Goal: Find specific page/section: Find specific page/section

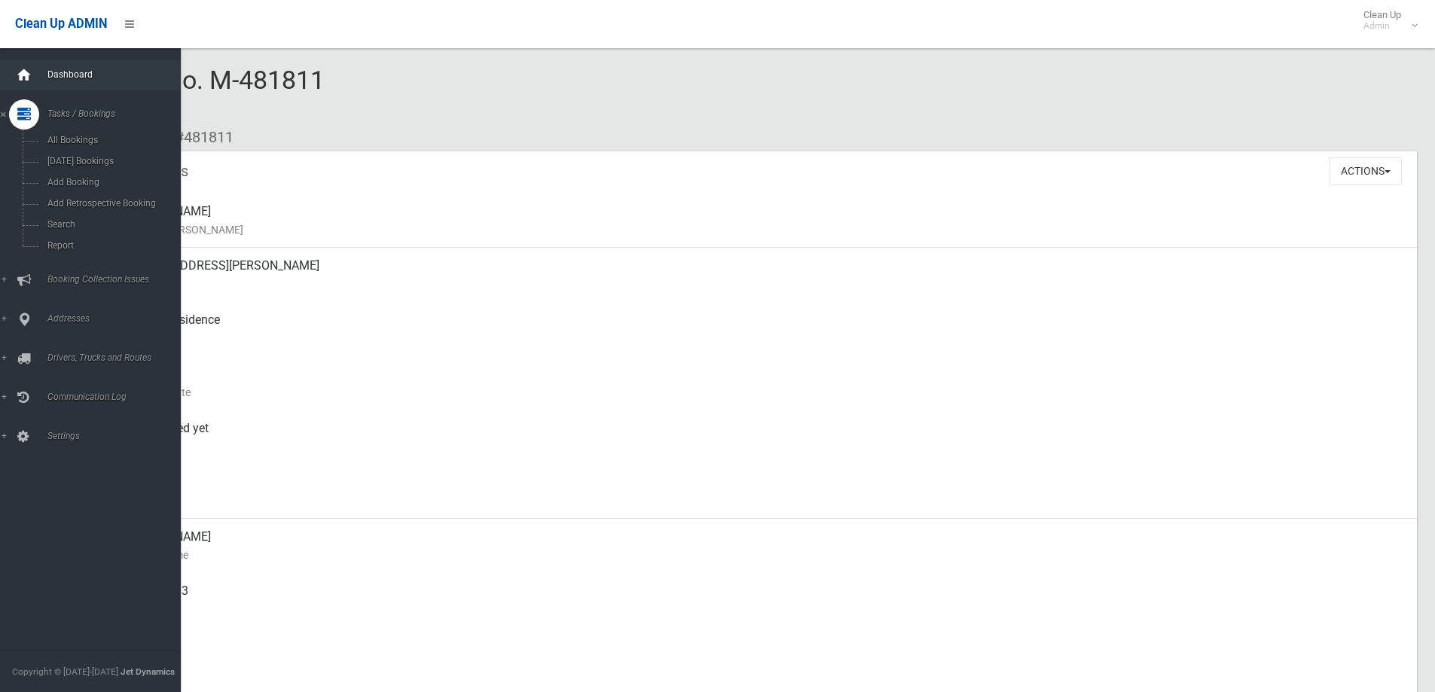
click at [20, 72] on icon at bounding box center [24, 75] width 17 height 30
click at [56, 72] on span "Dashboard" at bounding box center [117, 74] width 149 height 11
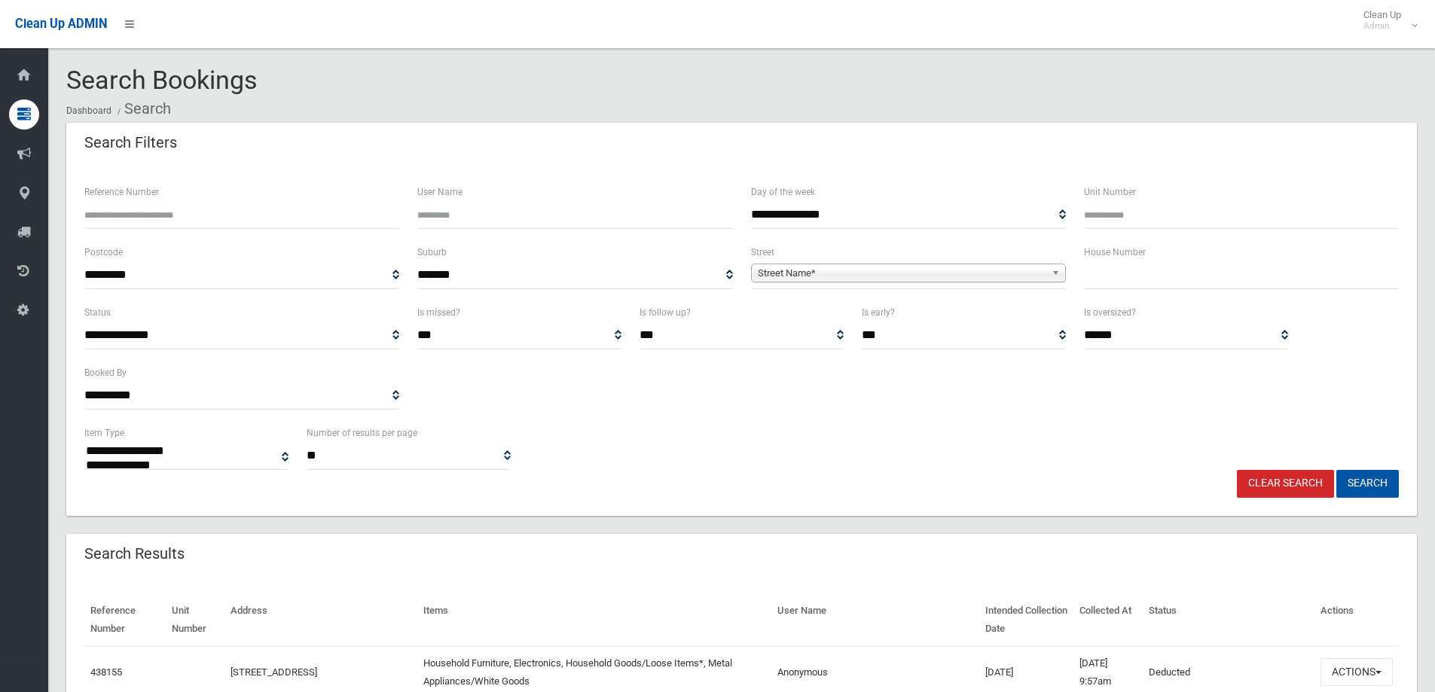
select select
click at [1103, 264] on input "text" at bounding box center [1241, 275] width 315 height 28
type input "**"
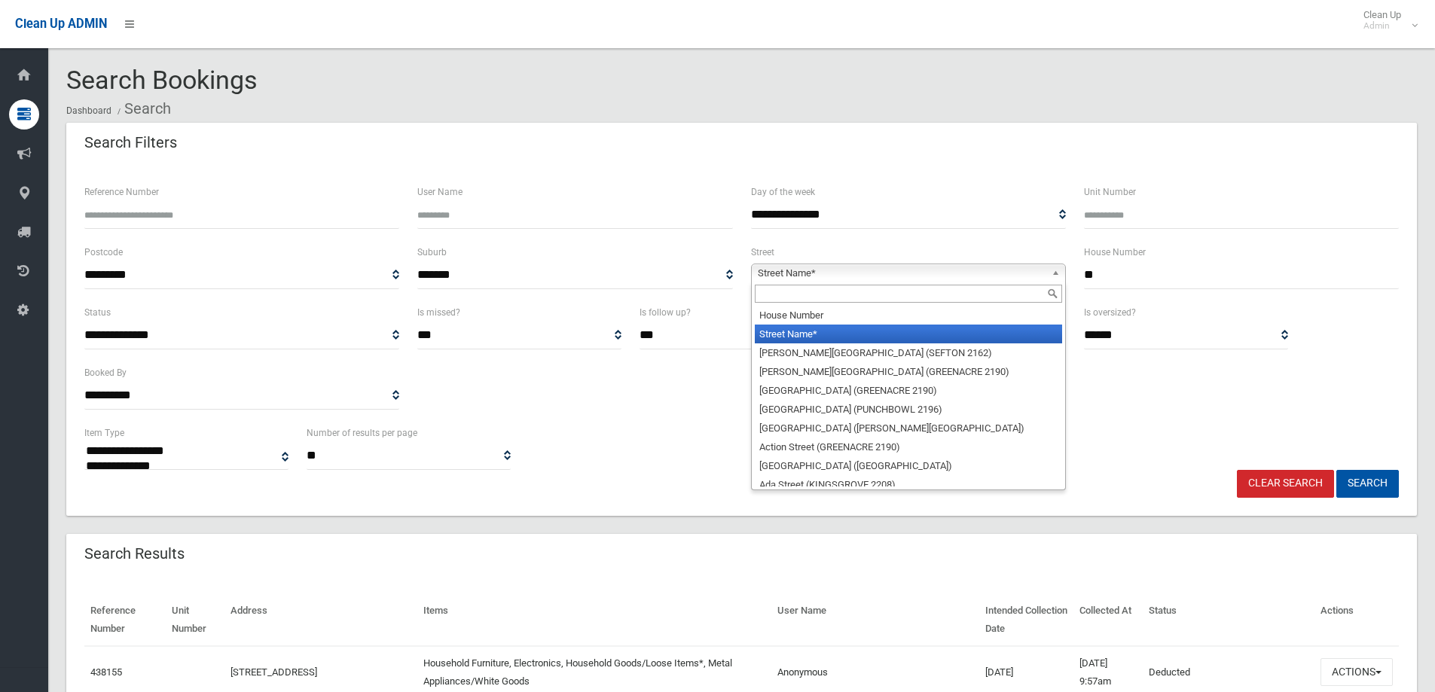
click at [773, 268] on span "Street Name*" at bounding box center [902, 273] width 288 height 18
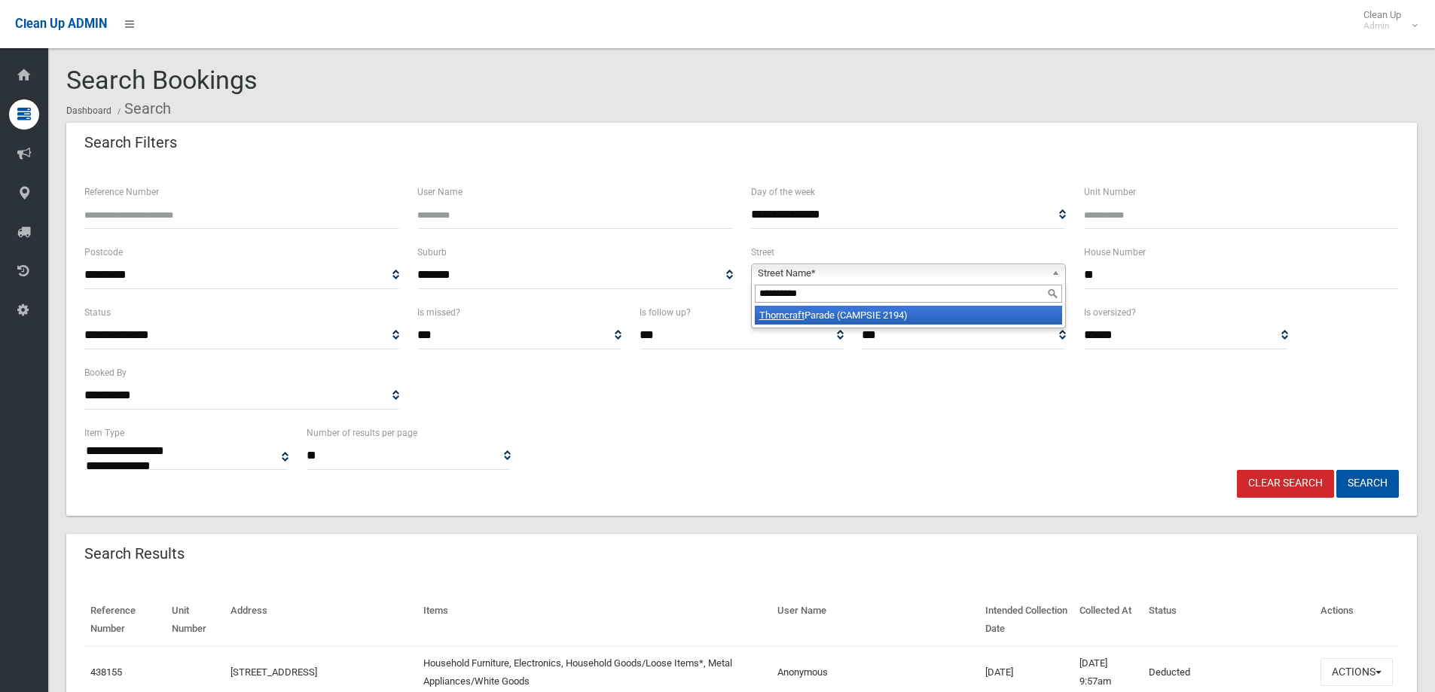
type input "**********"
click at [776, 310] on em "Thorncraft" at bounding box center [781, 315] width 45 height 11
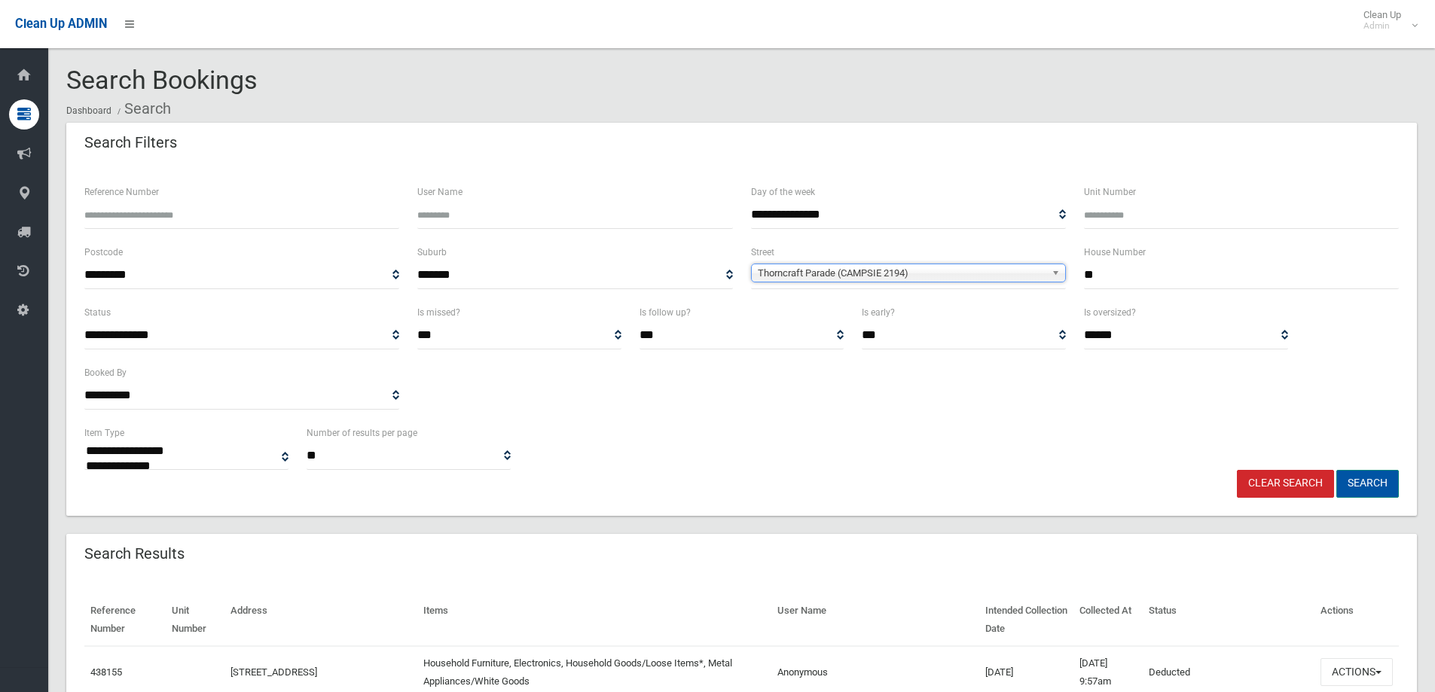
click at [1355, 481] on button "Search" at bounding box center [1367, 484] width 63 height 28
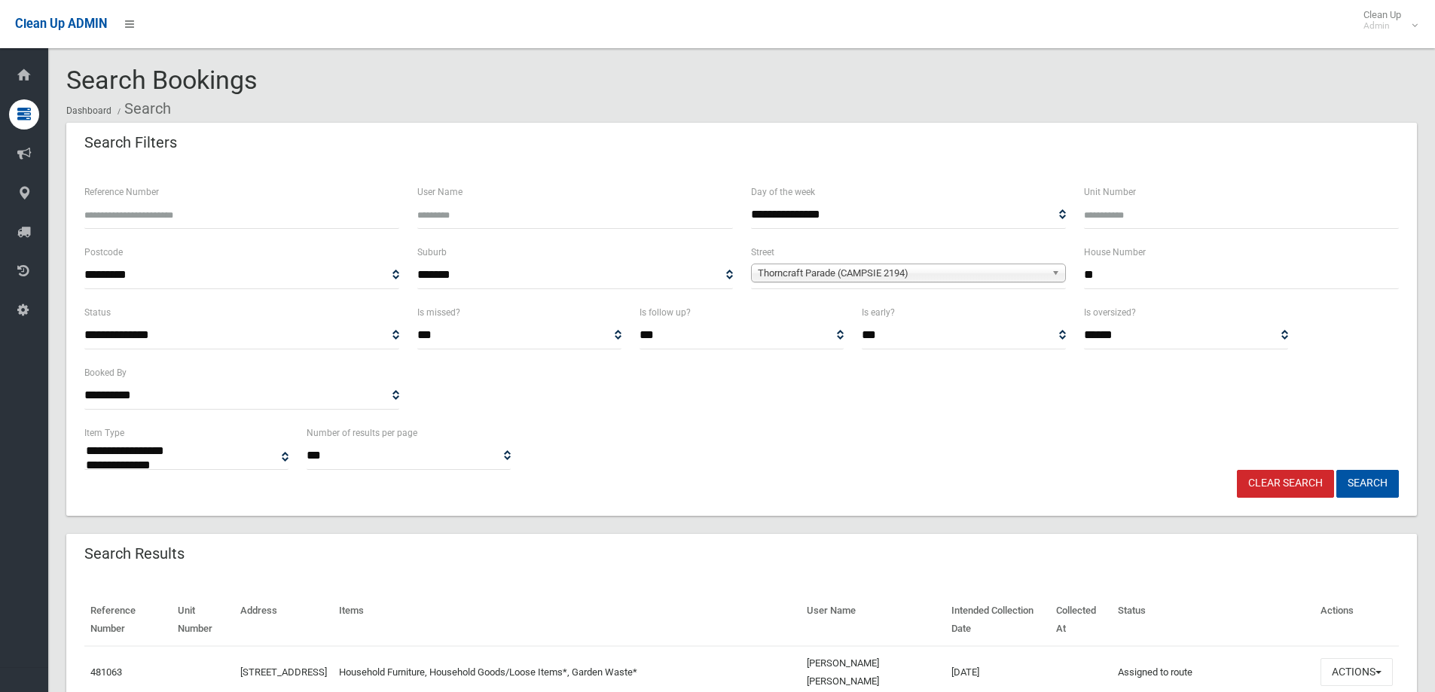
select select
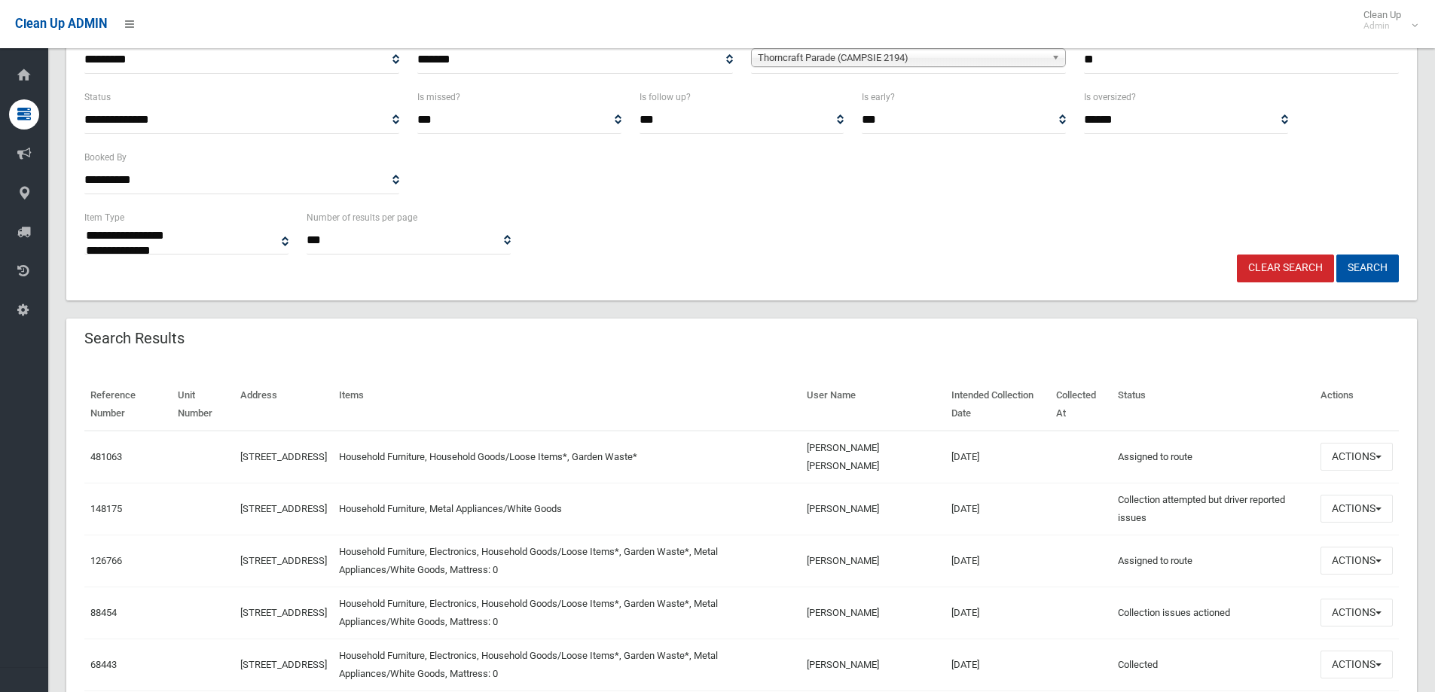
scroll to position [226, 0]
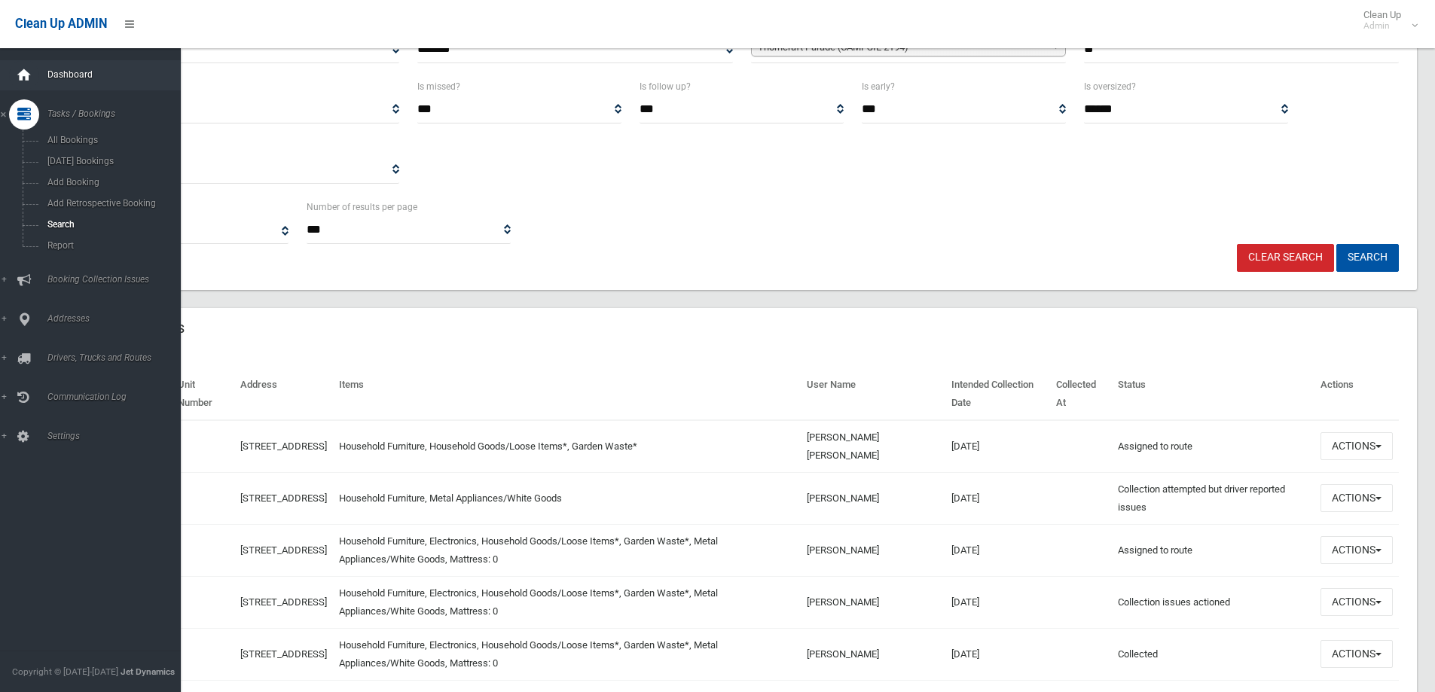
click at [21, 75] on icon at bounding box center [24, 75] width 17 height 30
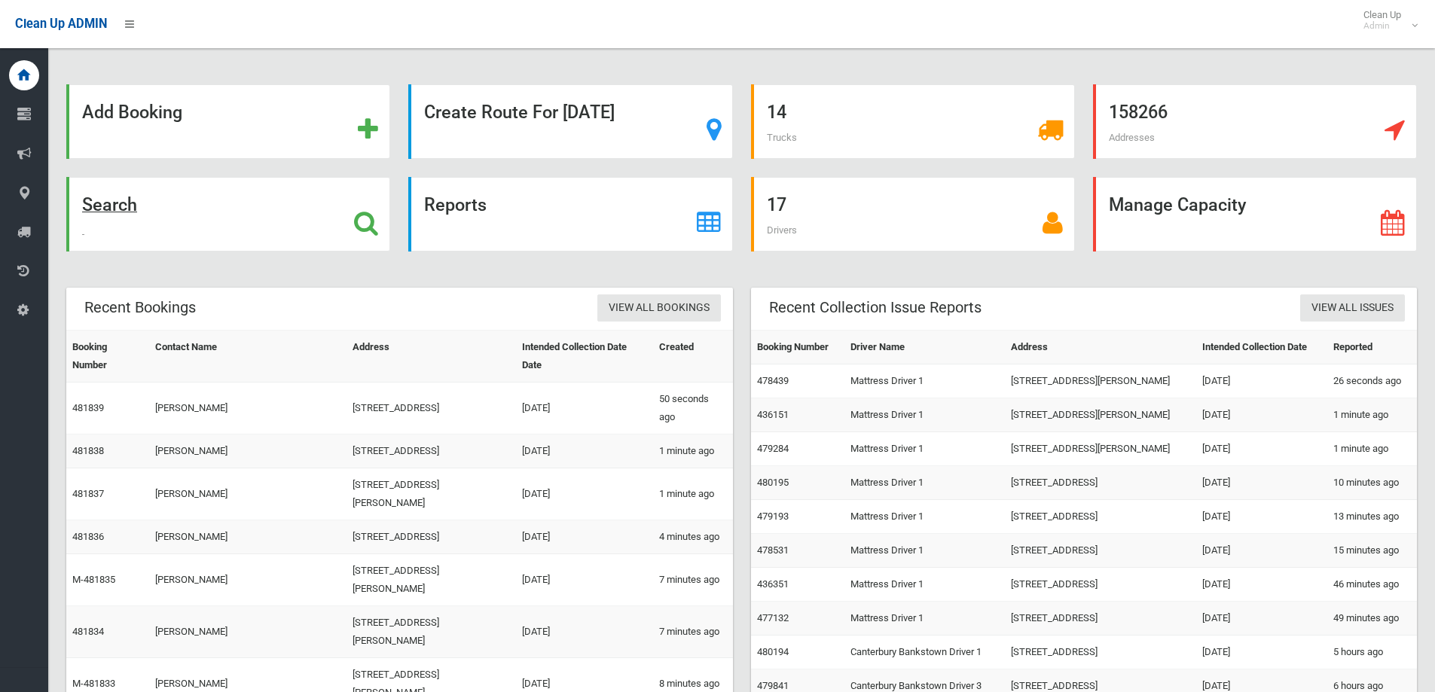
click at [112, 204] on strong "Search" at bounding box center [109, 204] width 55 height 21
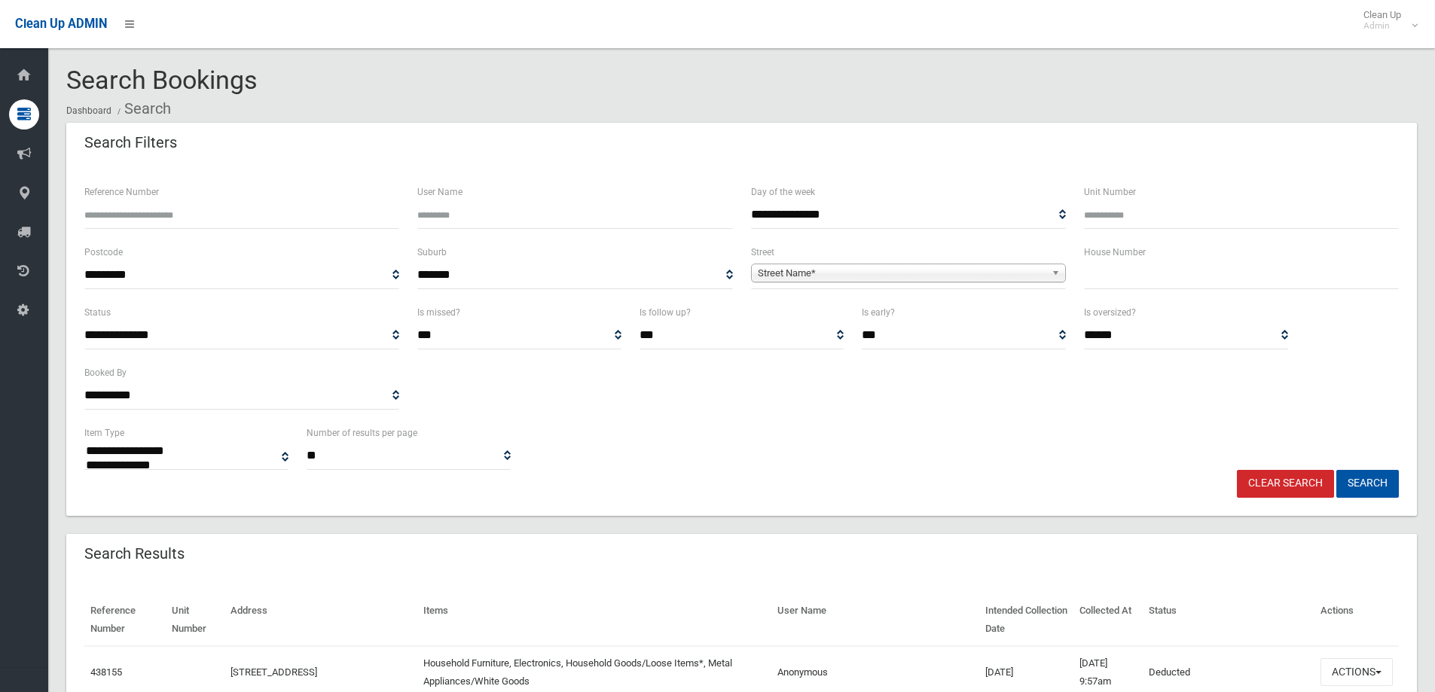
select select
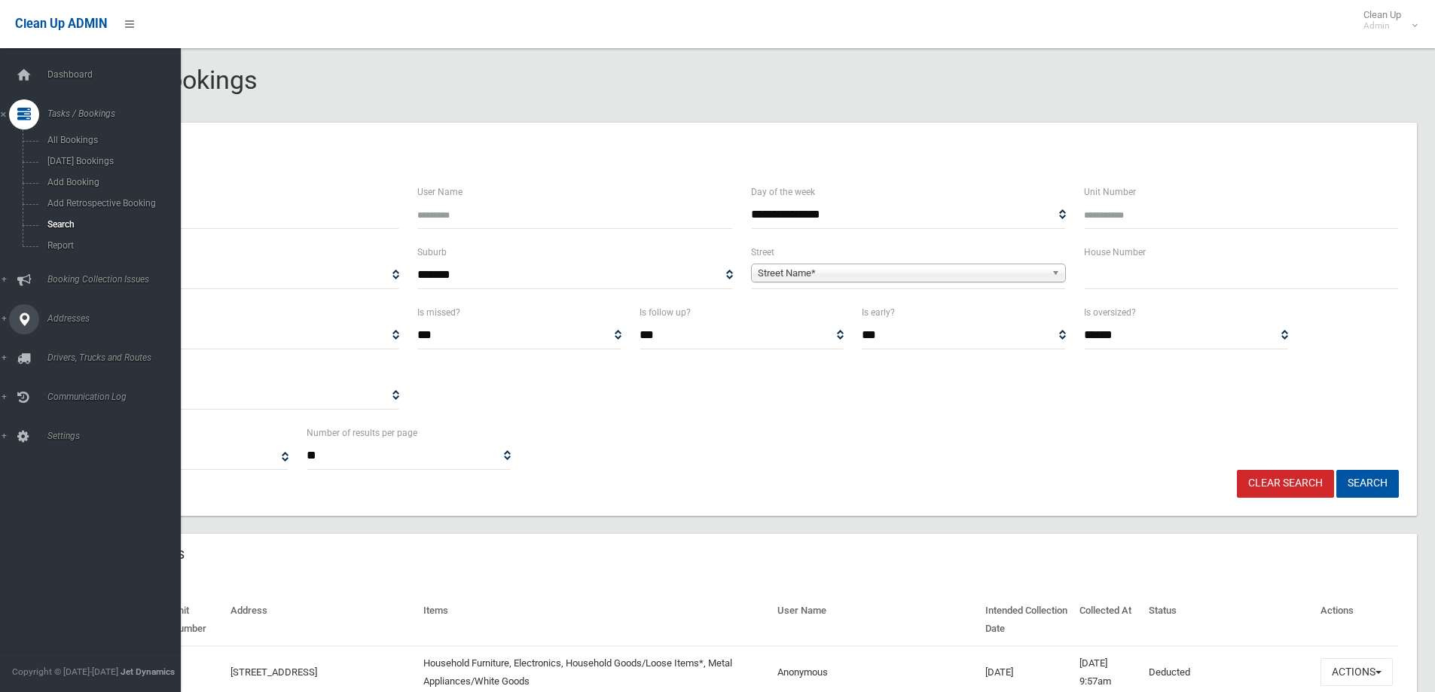
click at [72, 315] on span "Addresses" at bounding box center [117, 318] width 149 height 11
click at [69, 221] on span "All Addresses" at bounding box center [111, 218] width 136 height 11
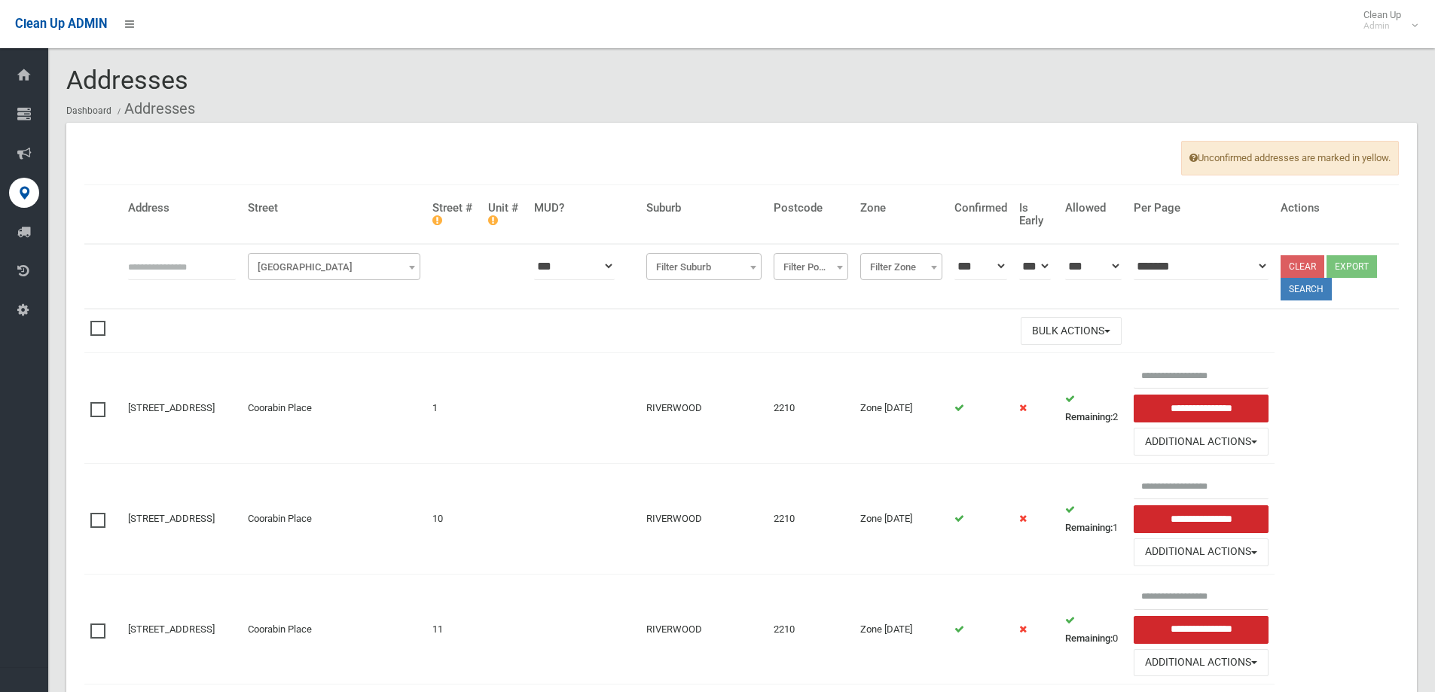
click at [348, 272] on span "Filter Street" at bounding box center [334, 267] width 165 height 21
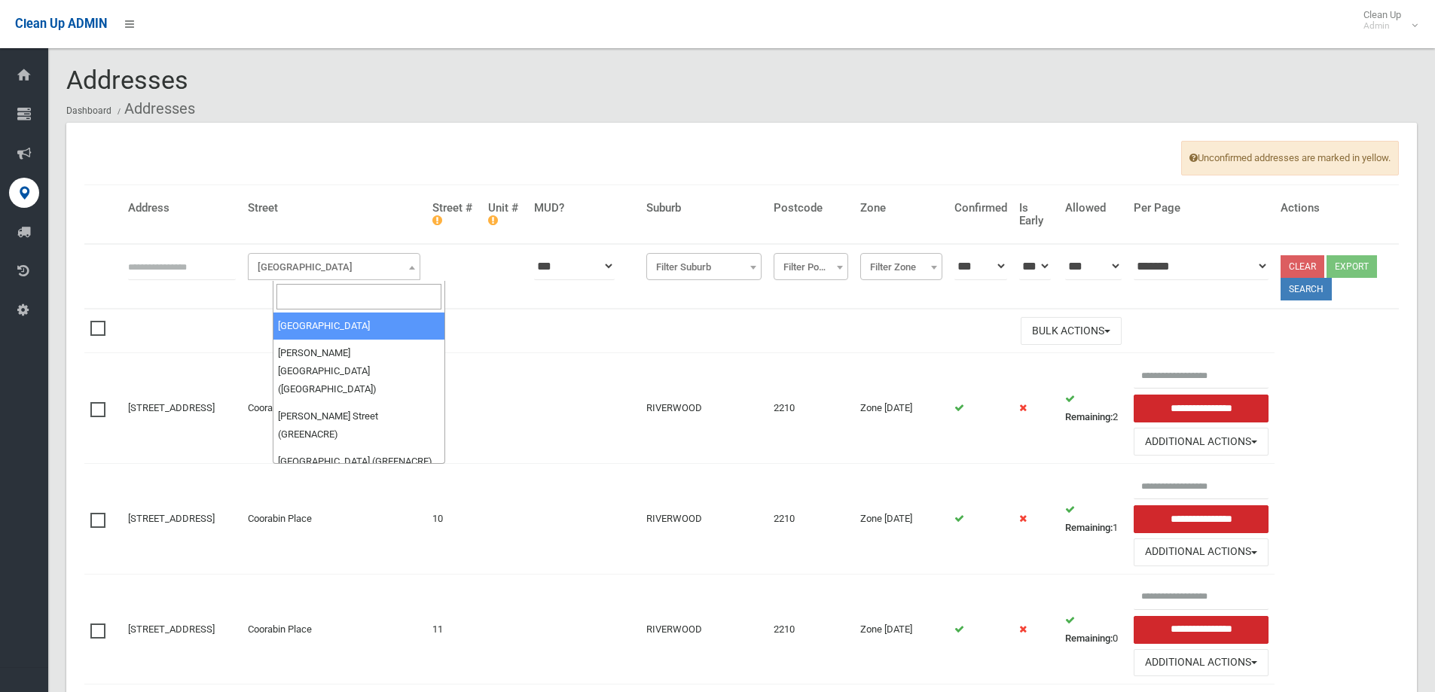
click at [306, 292] on input "search" at bounding box center [358, 297] width 165 height 26
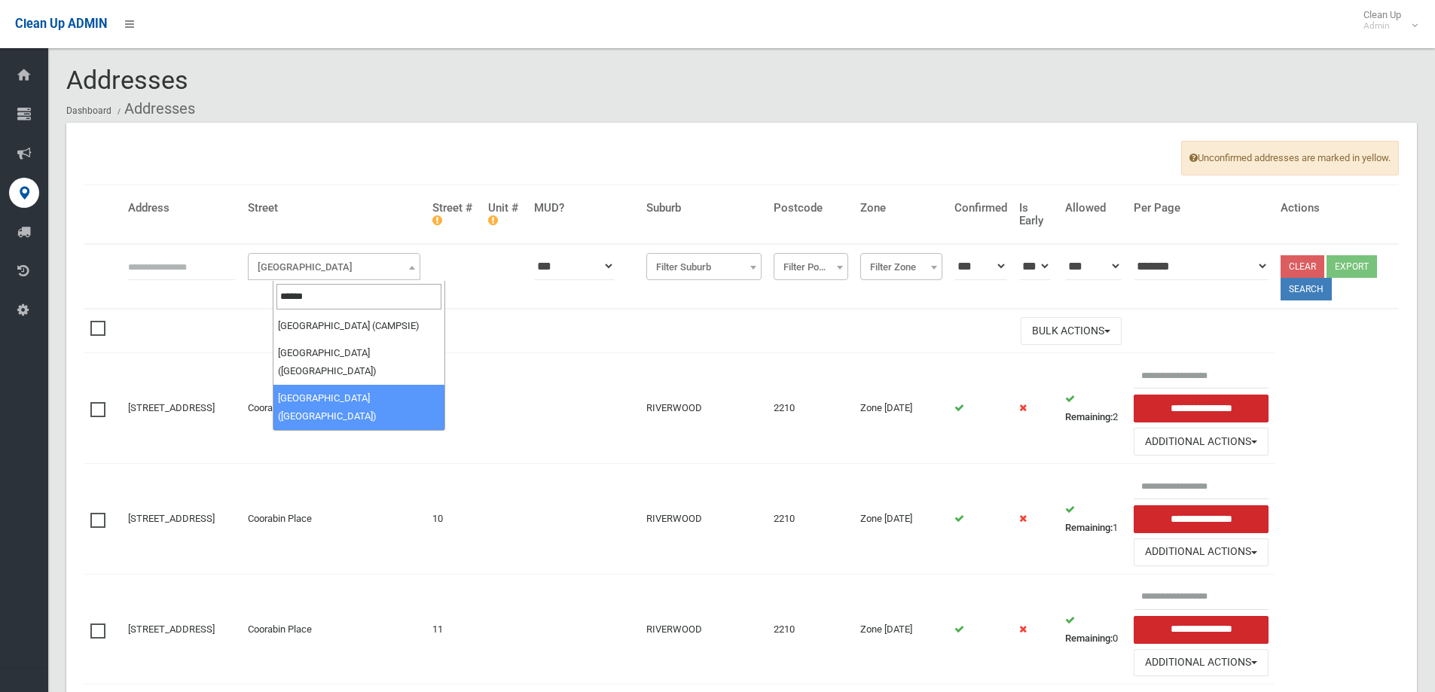
type input "******"
select select "***"
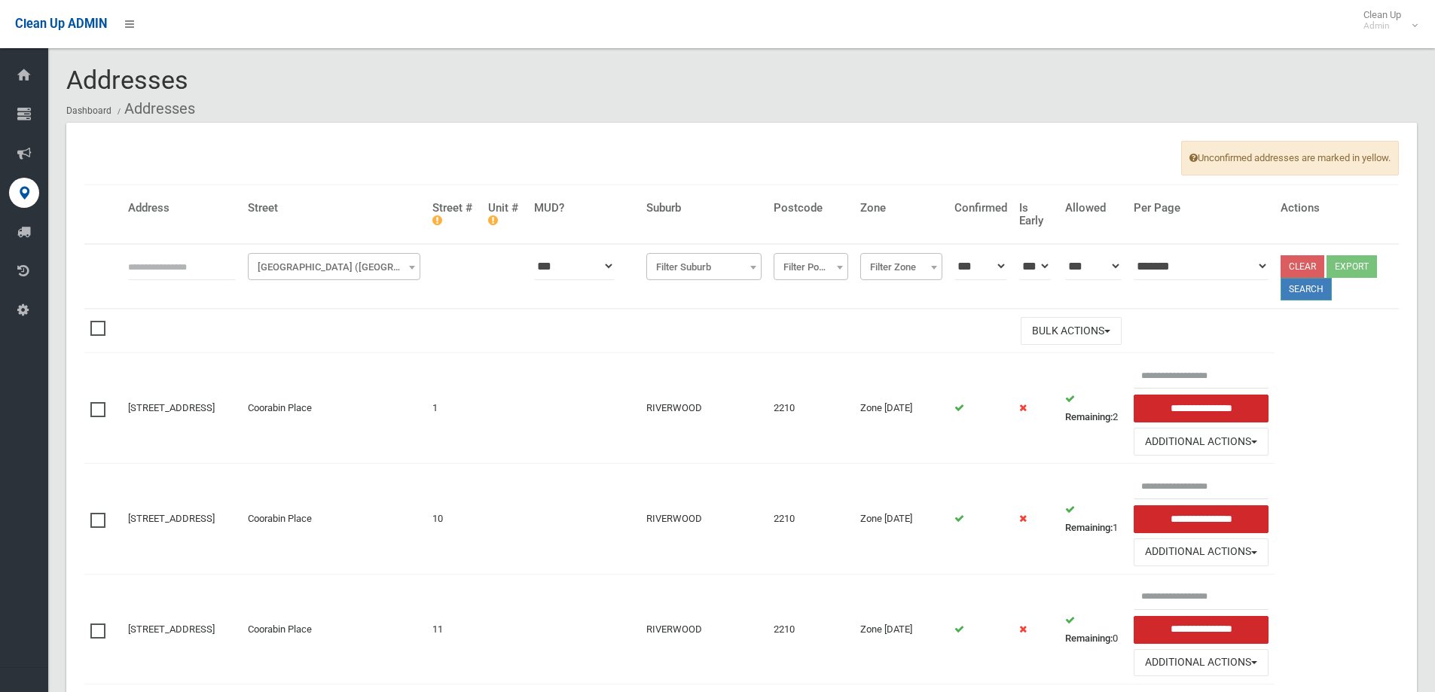
click at [1327, 290] on button "Search" at bounding box center [1305, 289] width 51 height 23
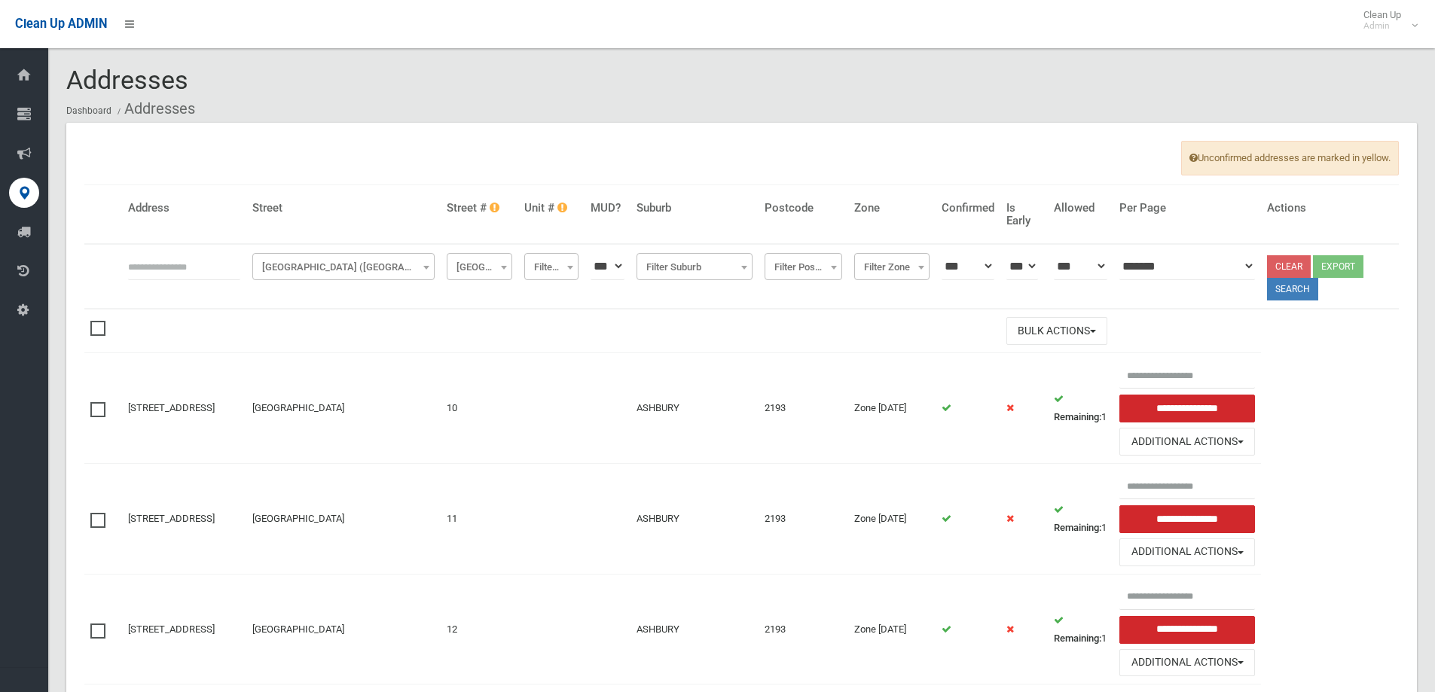
click at [507, 268] on b at bounding box center [504, 268] width 6 height 4
click at [490, 299] on input "search" at bounding box center [490, 297] width 58 height 26
click at [494, 290] on input "*" at bounding box center [490, 297] width 58 height 26
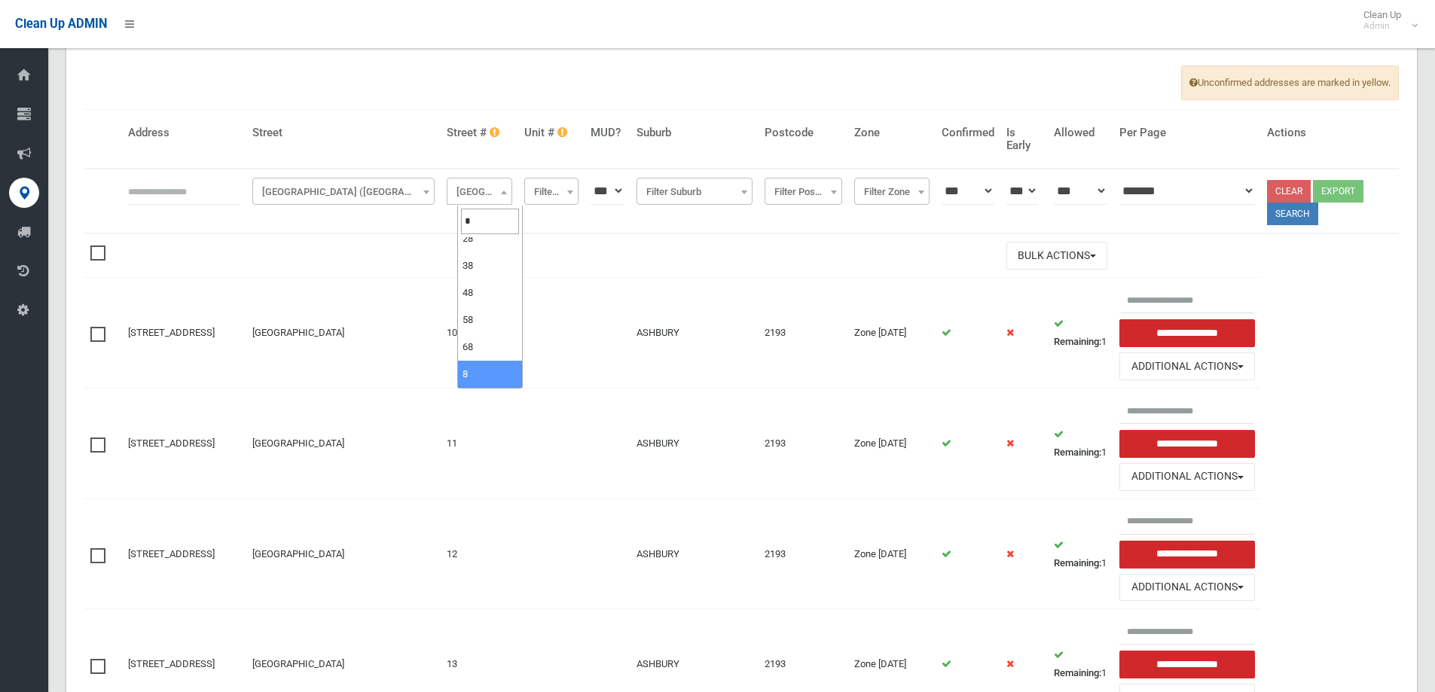
type input "*"
select select "*"
click at [1305, 210] on button "Search" at bounding box center [1292, 214] width 51 height 23
